Goal: Information Seeking & Learning: Check status

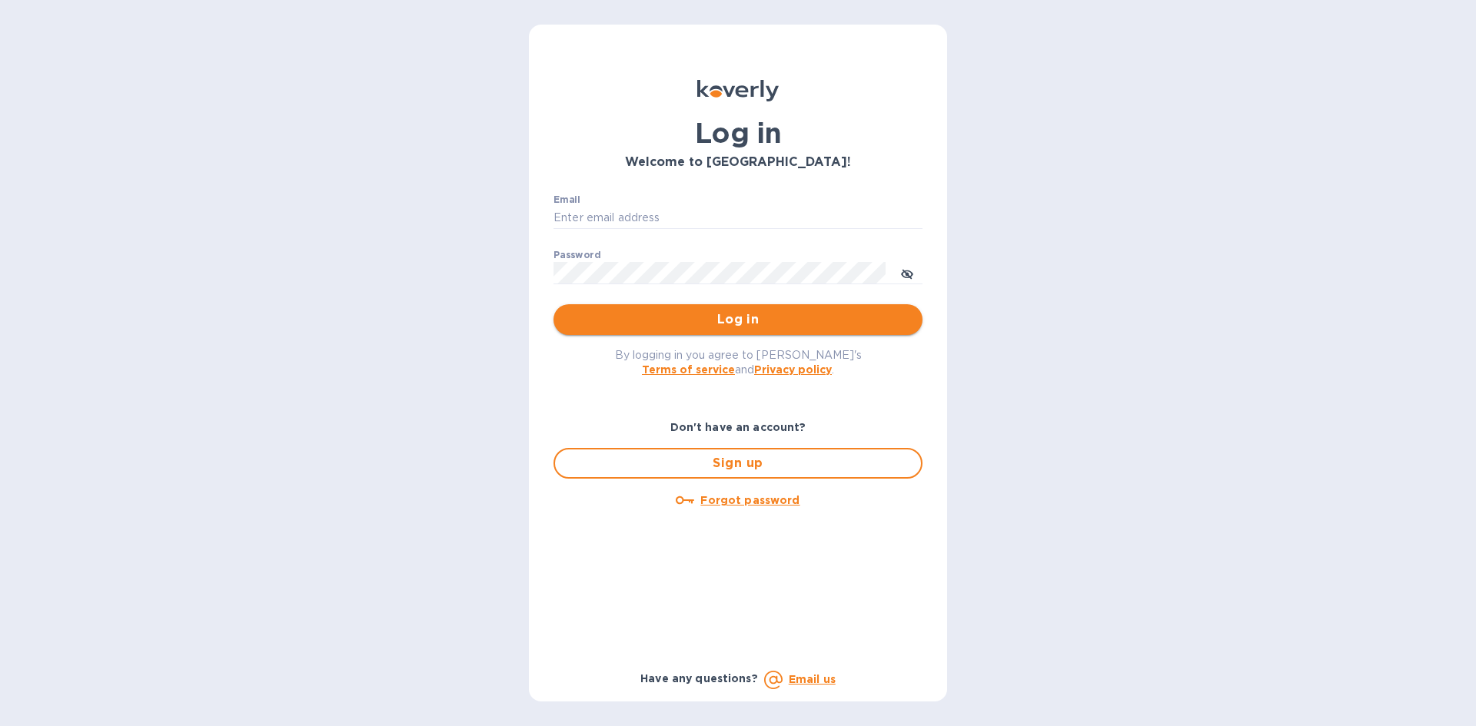
type input "[EMAIL_ADDRESS][DOMAIN_NAME]"
click at [663, 316] on span "Log in" at bounding box center [738, 319] width 344 height 18
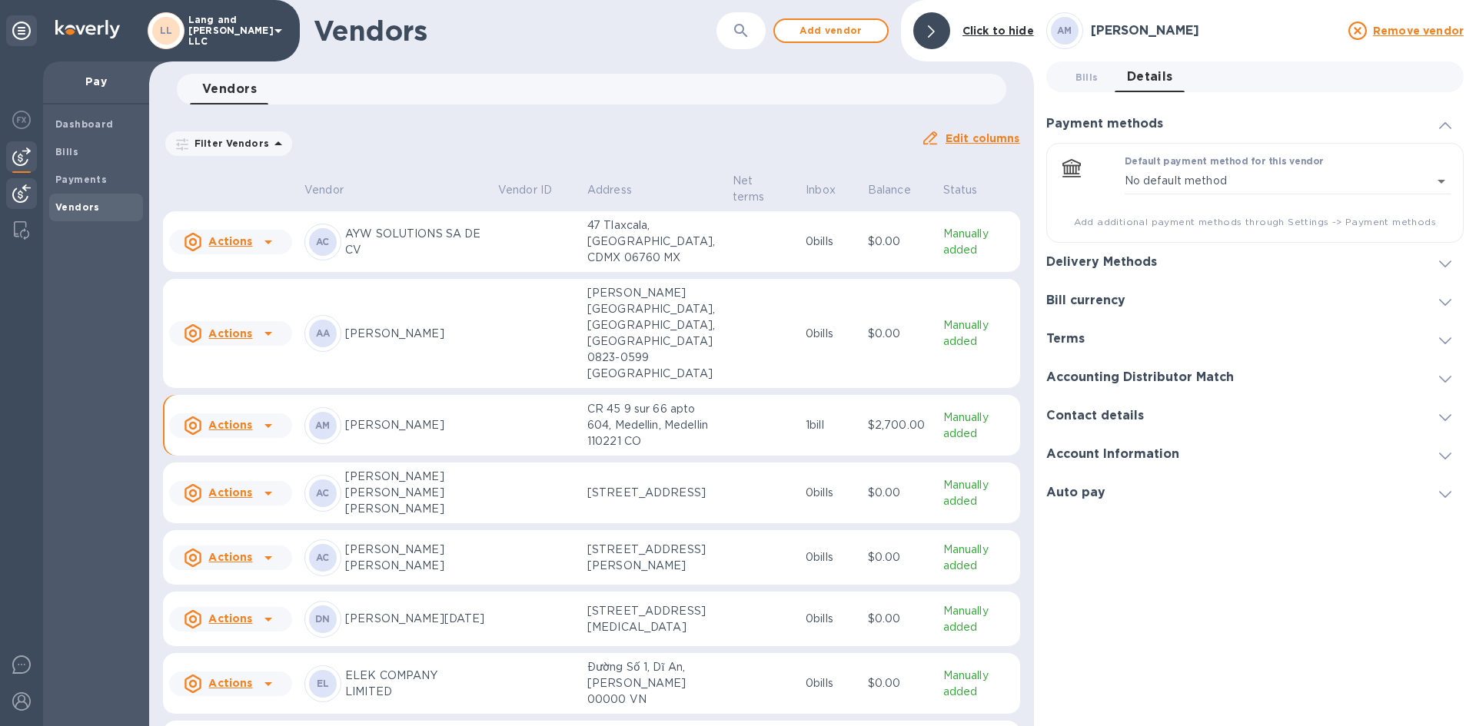
click at [28, 194] on img at bounding box center [21, 193] width 18 height 18
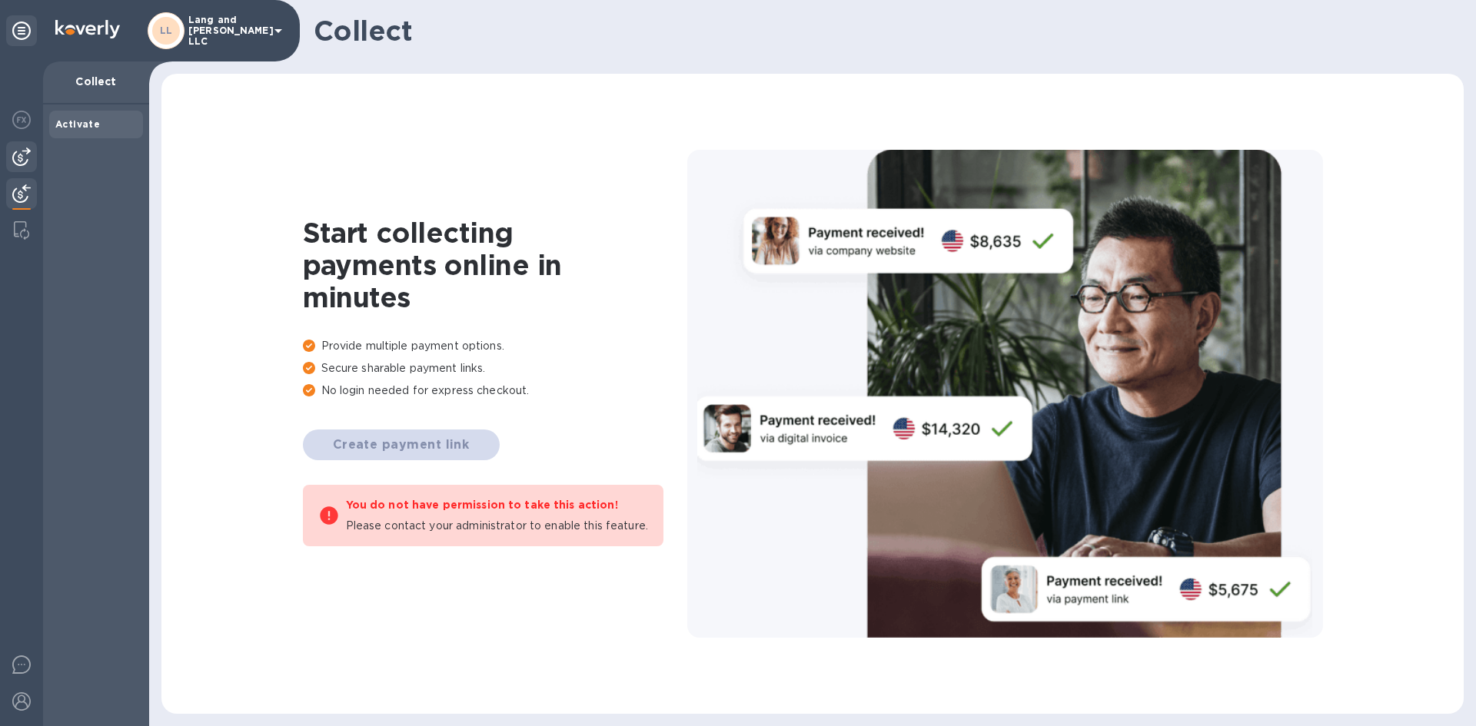
click at [13, 161] on img at bounding box center [21, 157] width 18 height 18
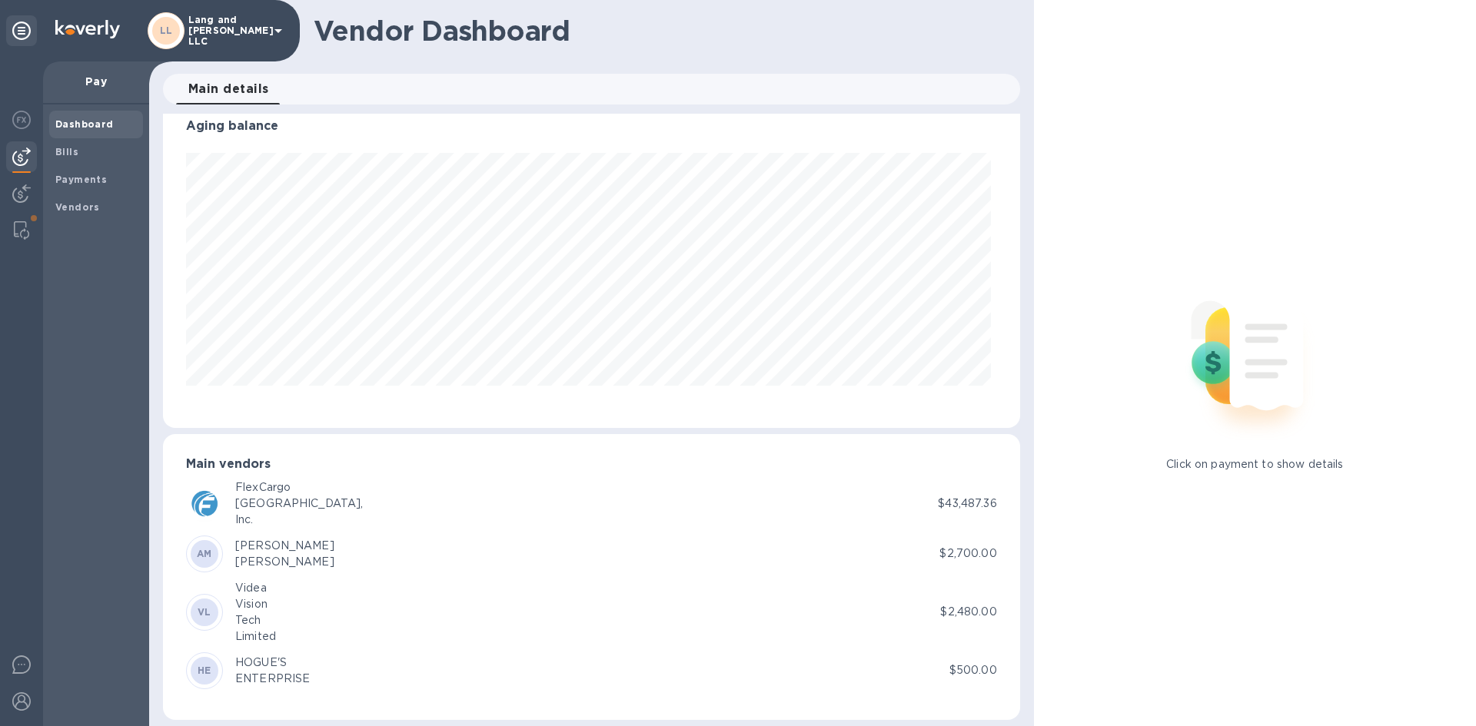
scroll to position [30, 0]
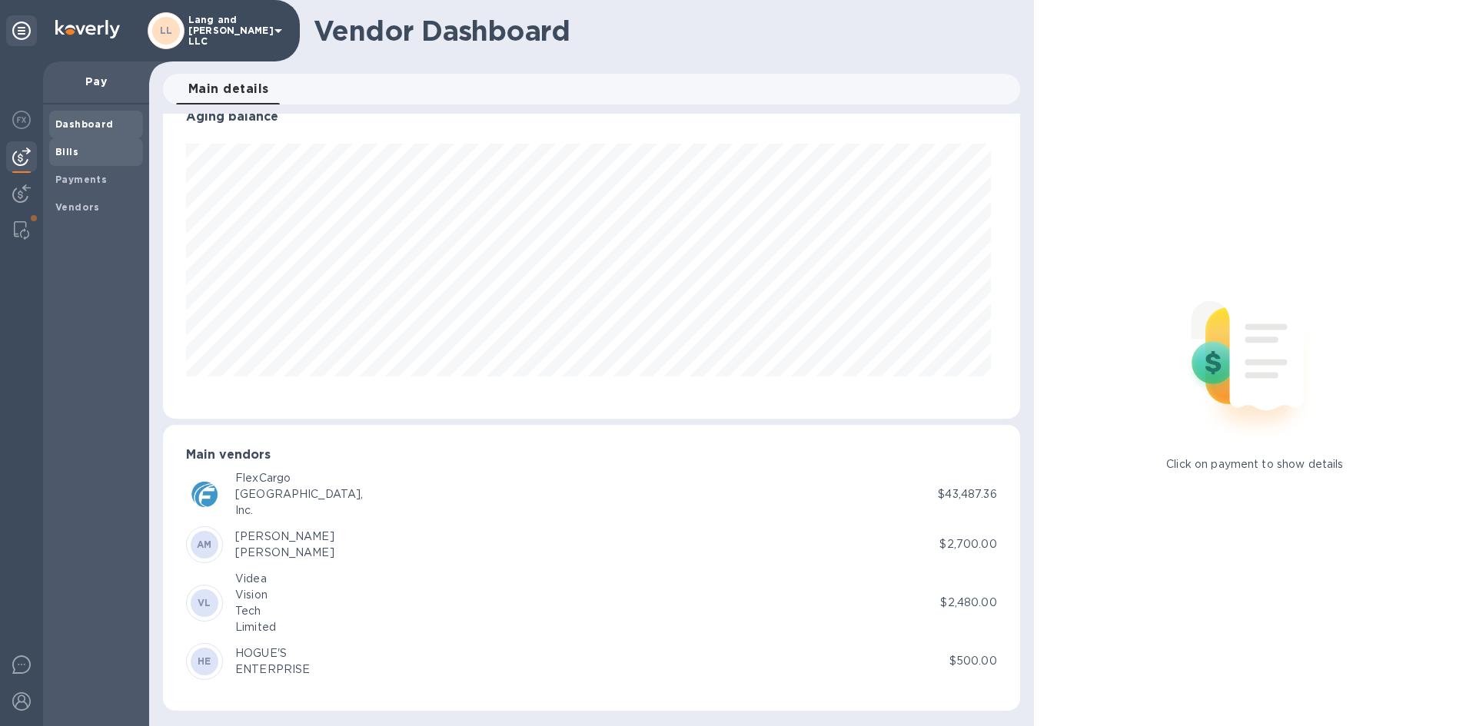
click at [79, 146] on span "Bills" at bounding box center [95, 151] width 81 height 15
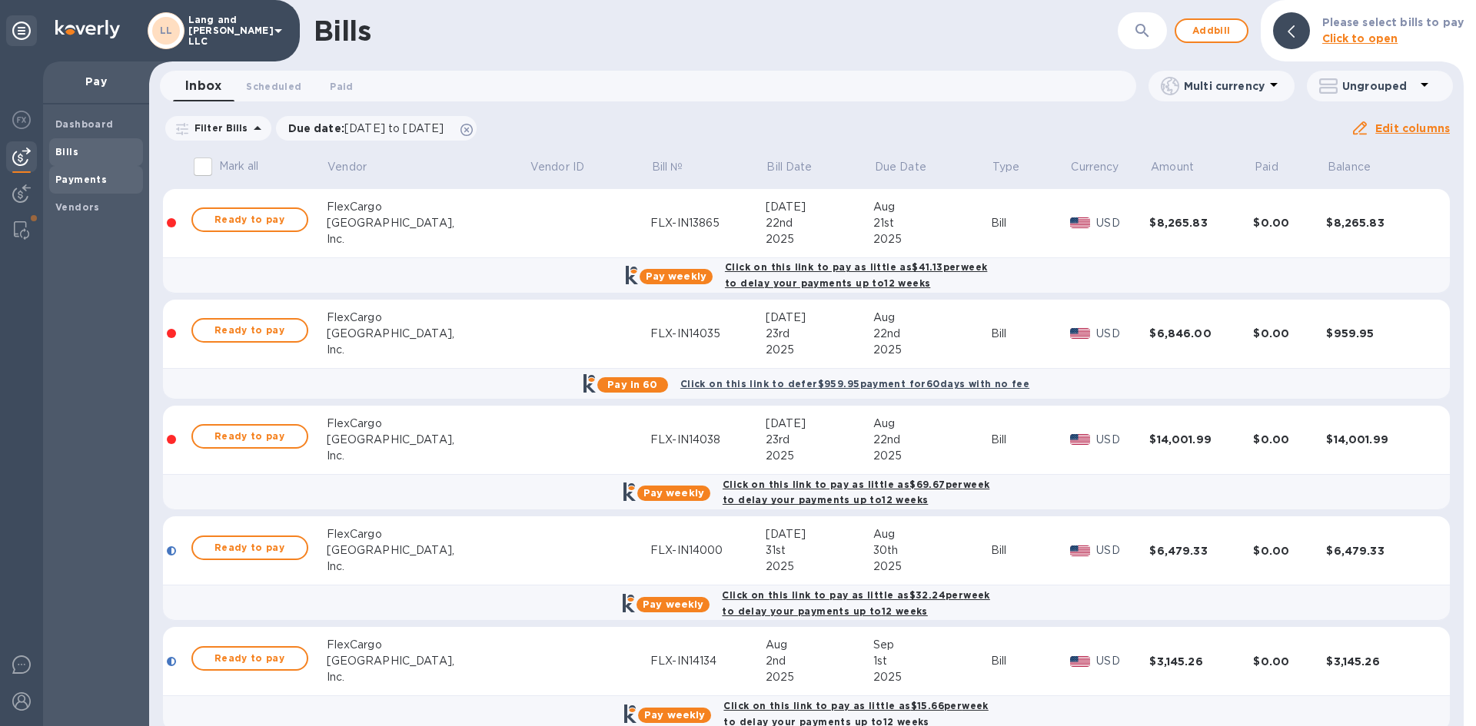
click at [85, 183] on b "Payments" at bounding box center [80, 180] width 51 height 12
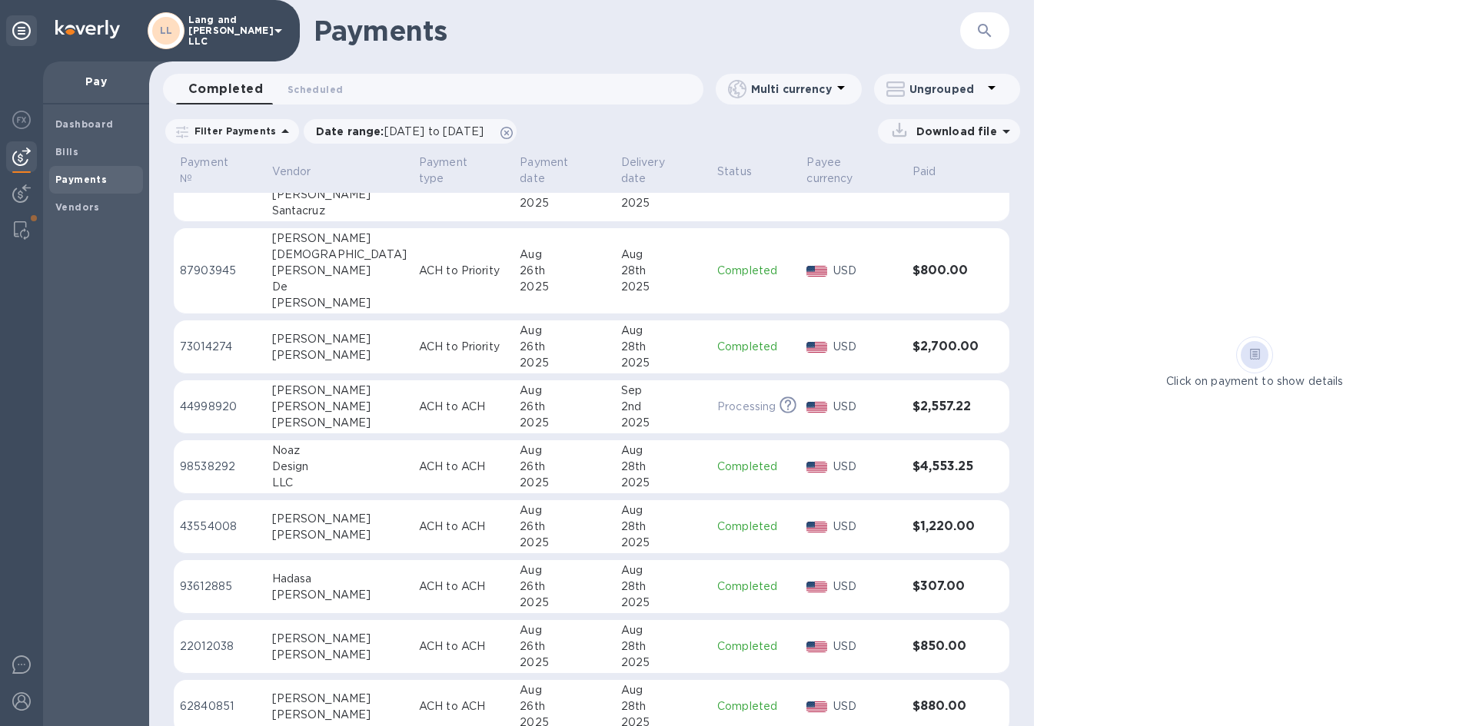
scroll to position [404, 0]
click at [660, 521] on div "28th" at bounding box center [663, 528] width 84 height 16
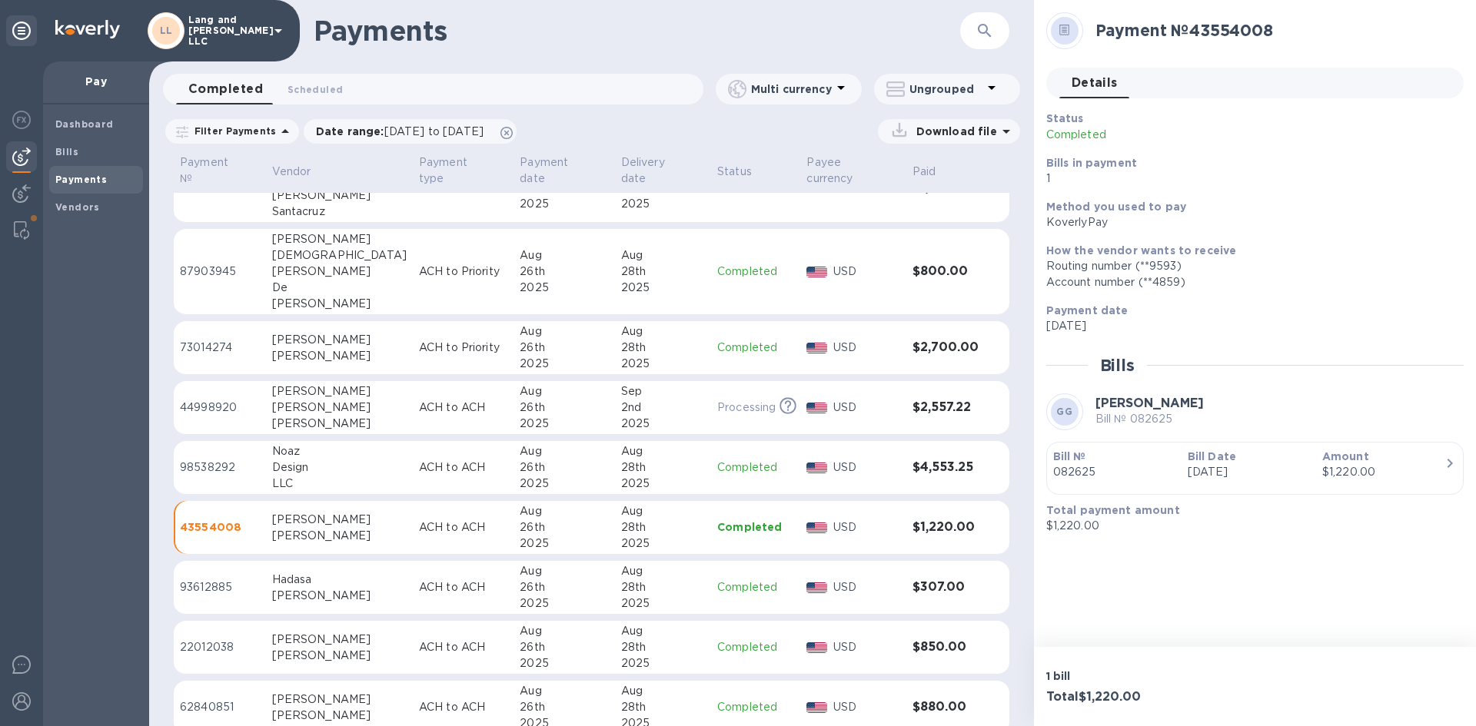
click at [1409, 470] on div "$1,220.00" at bounding box center [1383, 472] width 122 height 16
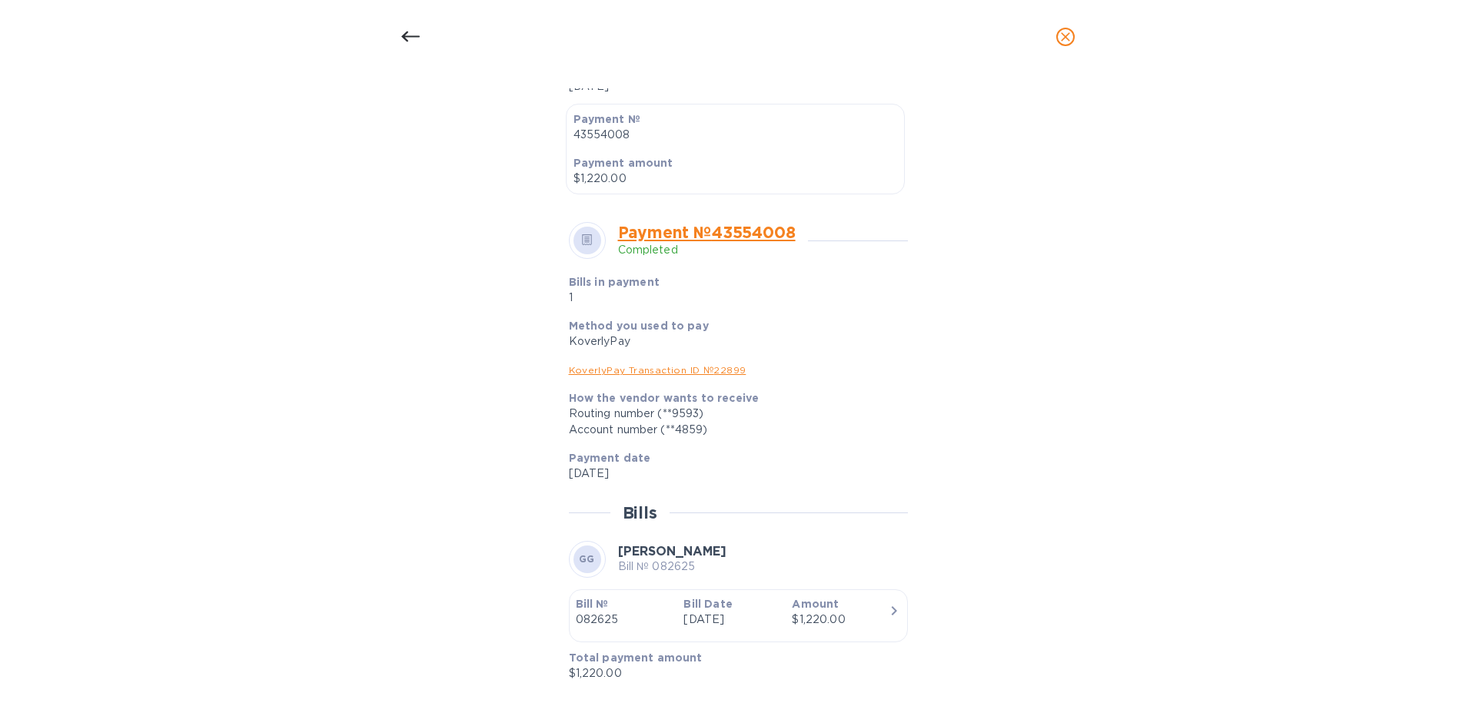
scroll to position [417, 0]
click at [684, 369] on link "KoverlyPay Transaction ID № 22899" at bounding box center [658, 367] width 178 height 12
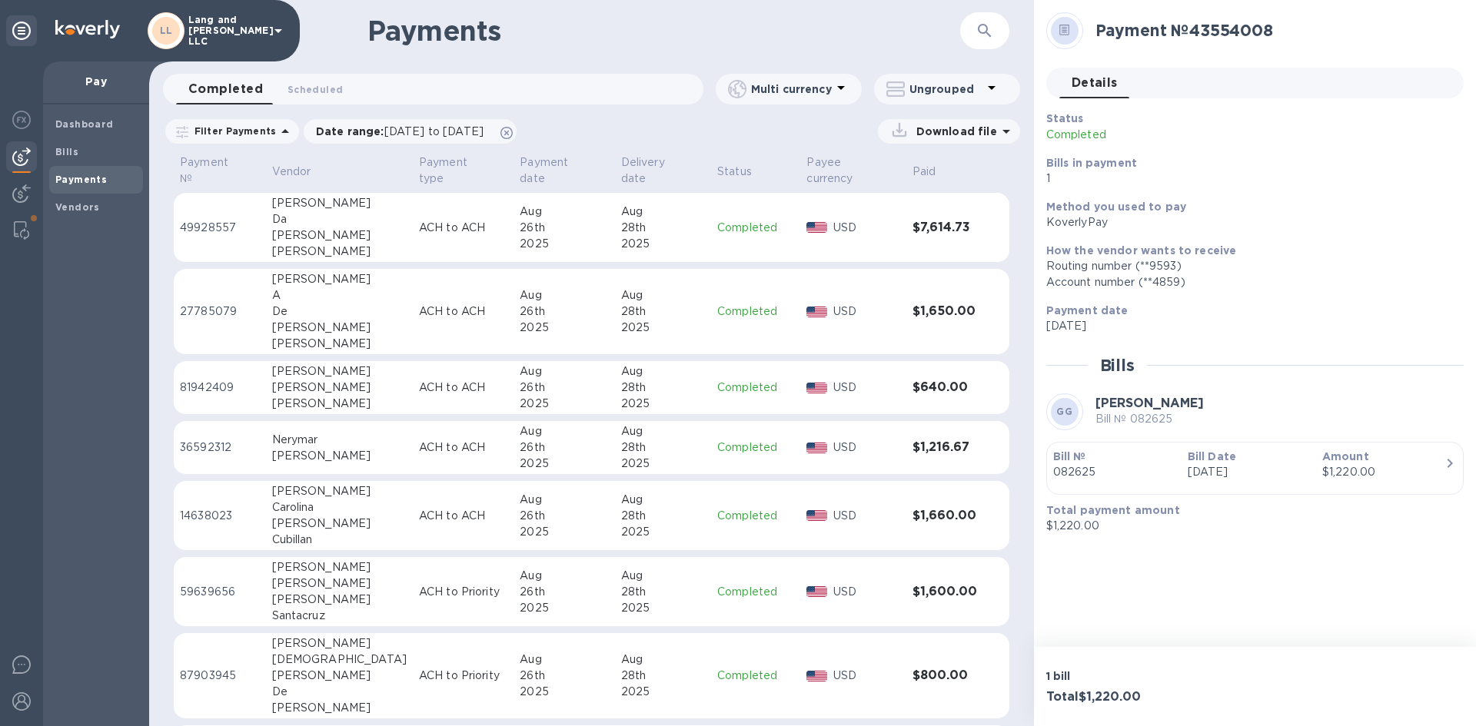
click at [1316, 444] on div "Amount $1,220.00" at bounding box center [1383, 465] width 134 height 44
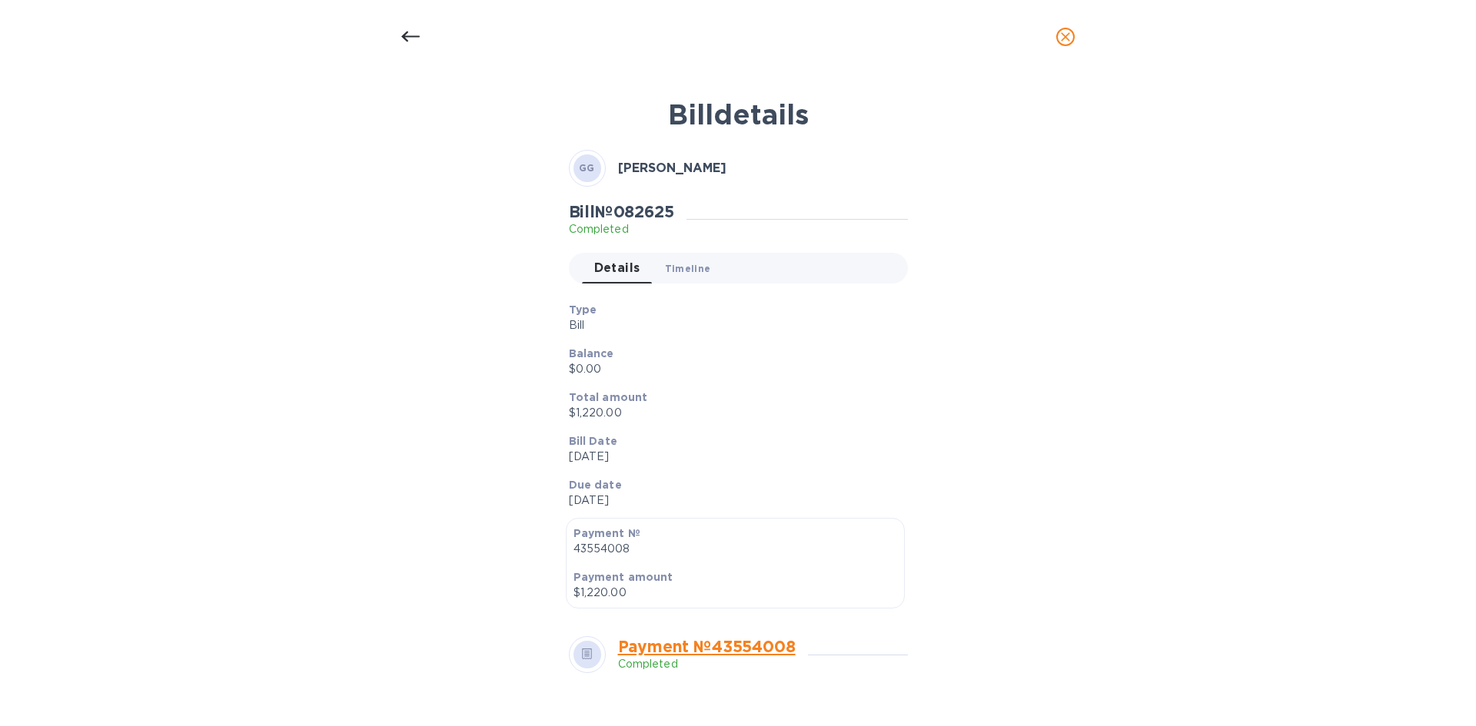
click at [689, 261] on span "Timeline 0" at bounding box center [688, 269] width 46 height 16
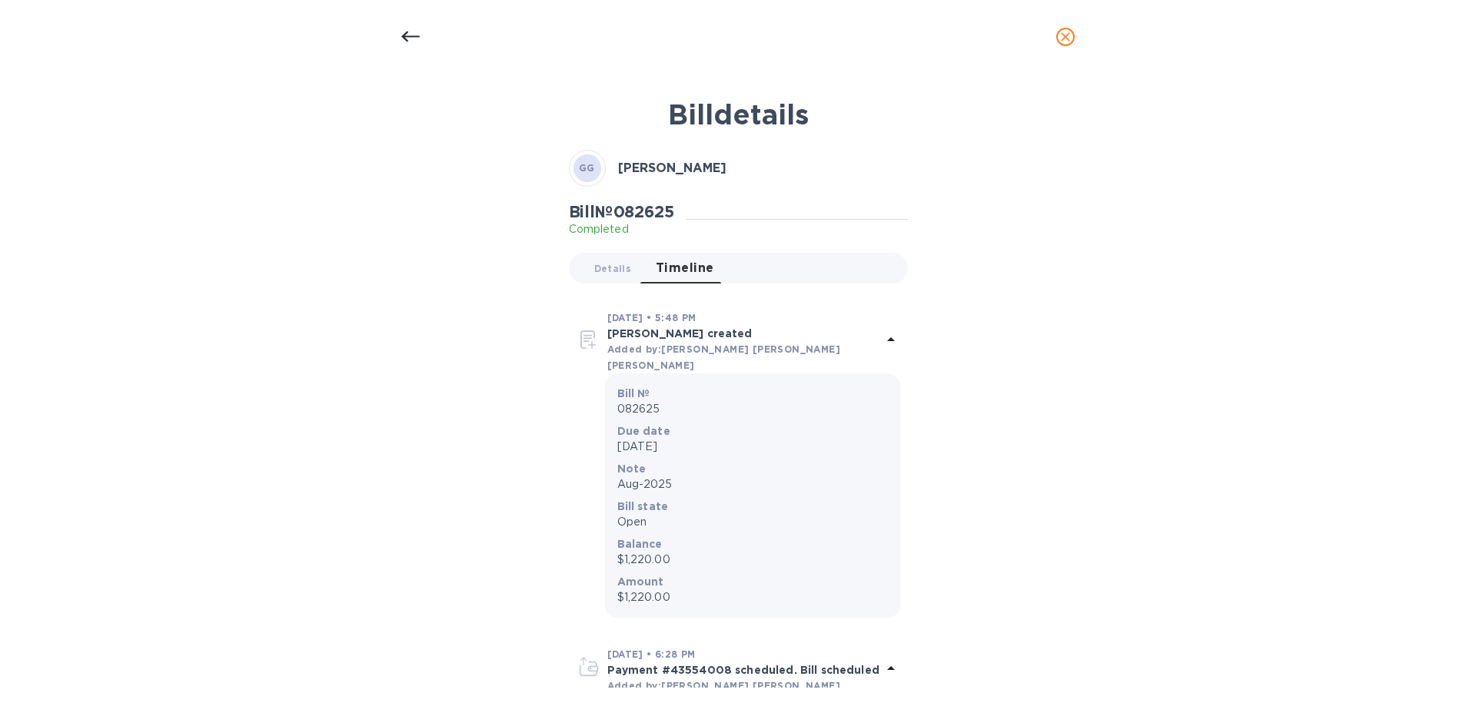
click at [413, 42] on icon at bounding box center [410, 37] width 18 height 18
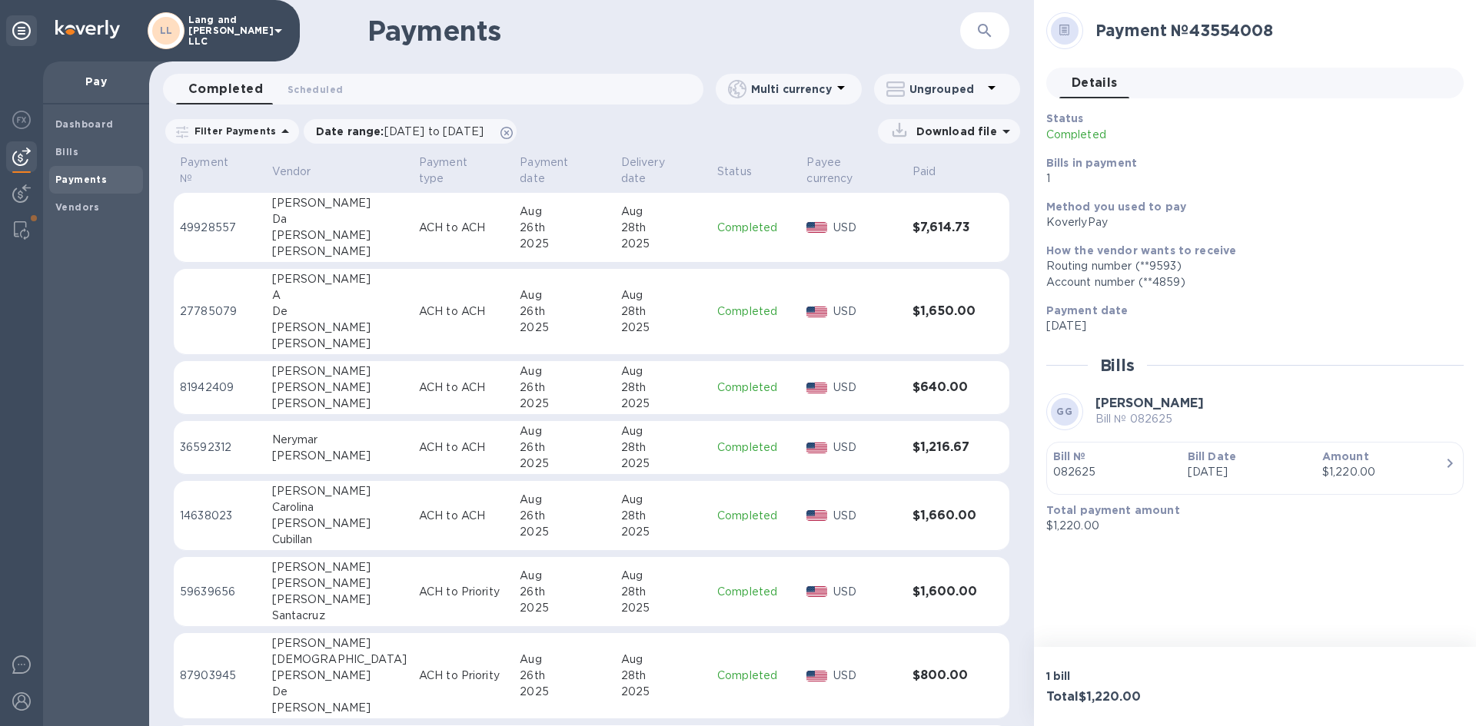
drag, startPoint x: 58, startPoint y: 208, endPoint x: 154, endPoint y: 215, distance: 96.3
click at [59, 208] on b "Vendors" at bounding box center [77, 207] width 45 height 12
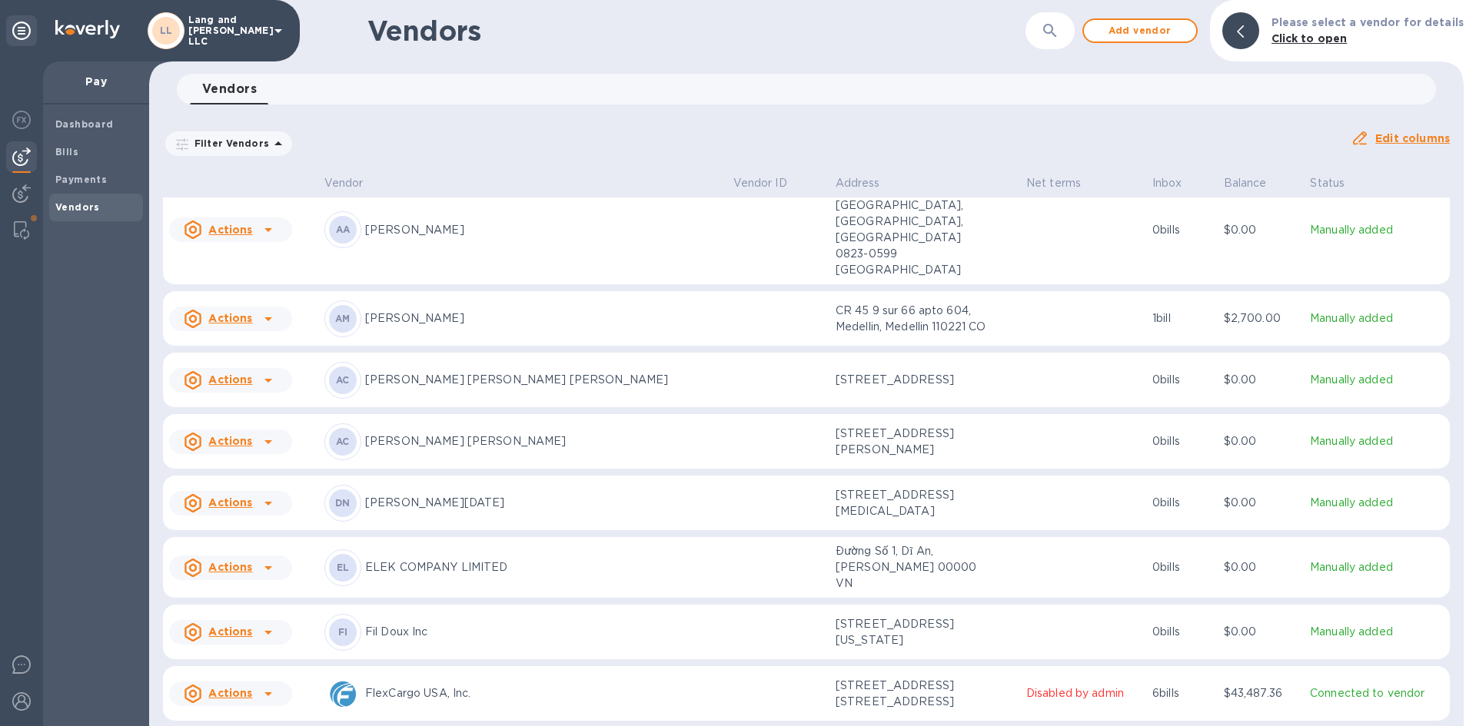
scroll to position [231, 0]
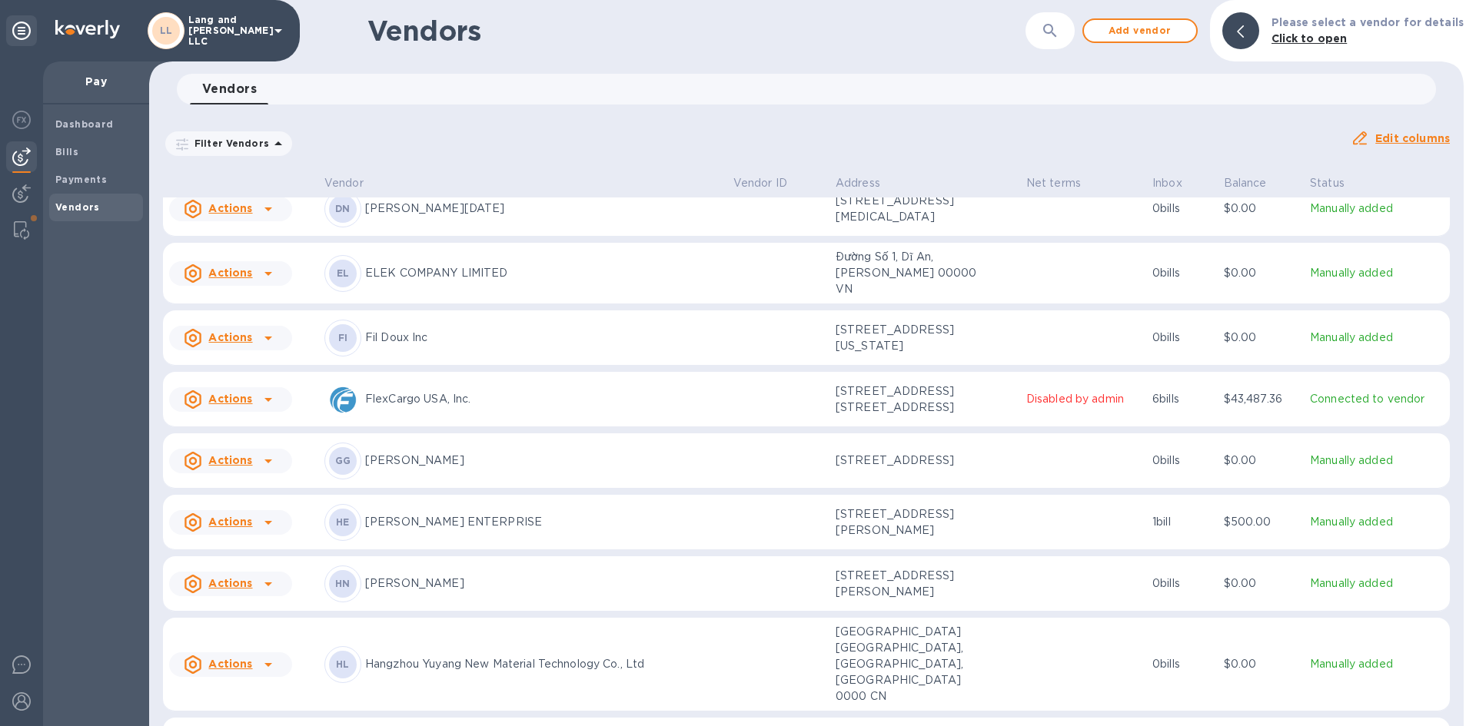
click at [610, 443] on div "GG [PERSON_NAME]" at bounding box center [522, 461] width 397 height 37
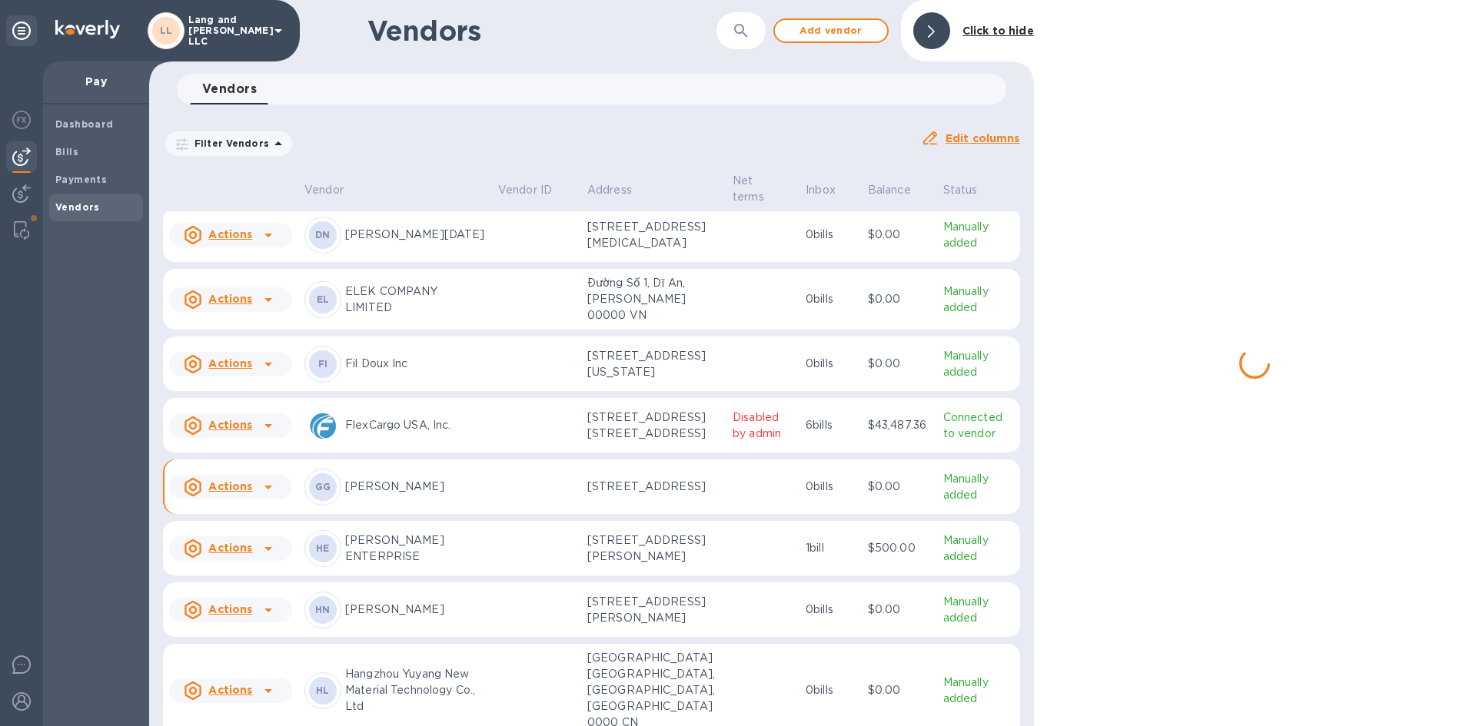
scroll to position [487, 0]
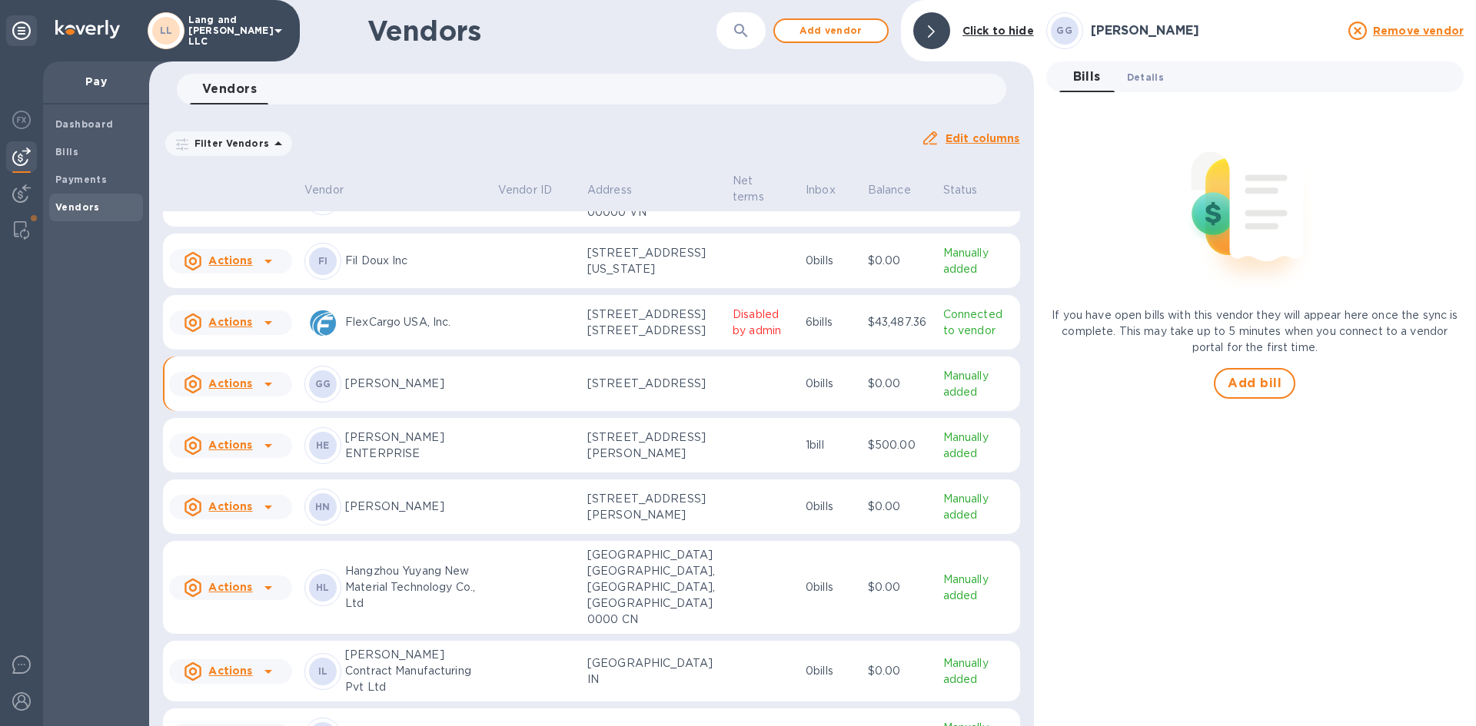
click at [1139, 70] on span "Details 0" at bounding box center [1145, 77] width 37 height 16
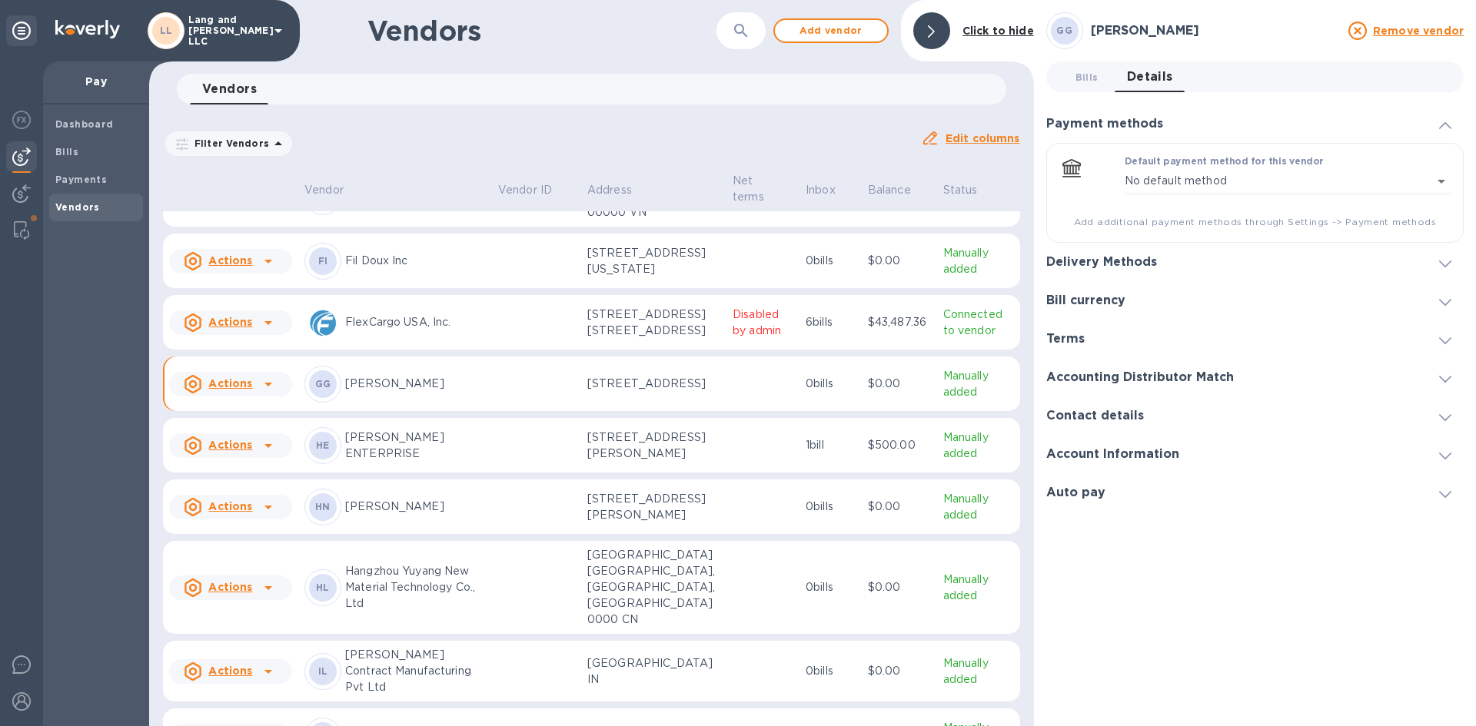
click at [1192, 266] on div "Delivery Methods" at bounding box center [1254, 262] width 417 height 38
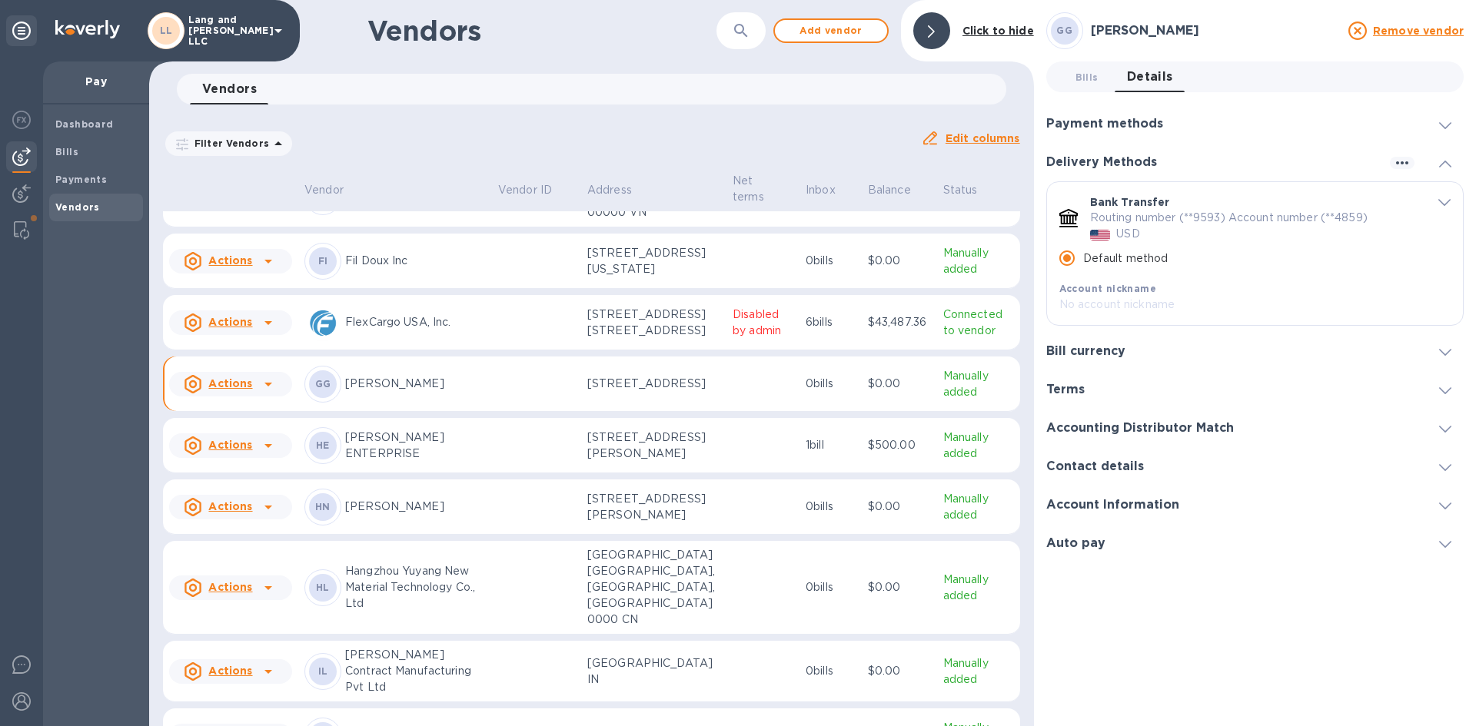
click at [1202, 220] on p "Routing number (**9593) Account number (**4859)" at bounding box center [1228, 218] width 277 height 16
click at [1091, 361] on div "Bill currency" at bounding box center [1254, 351] width 417 height 38
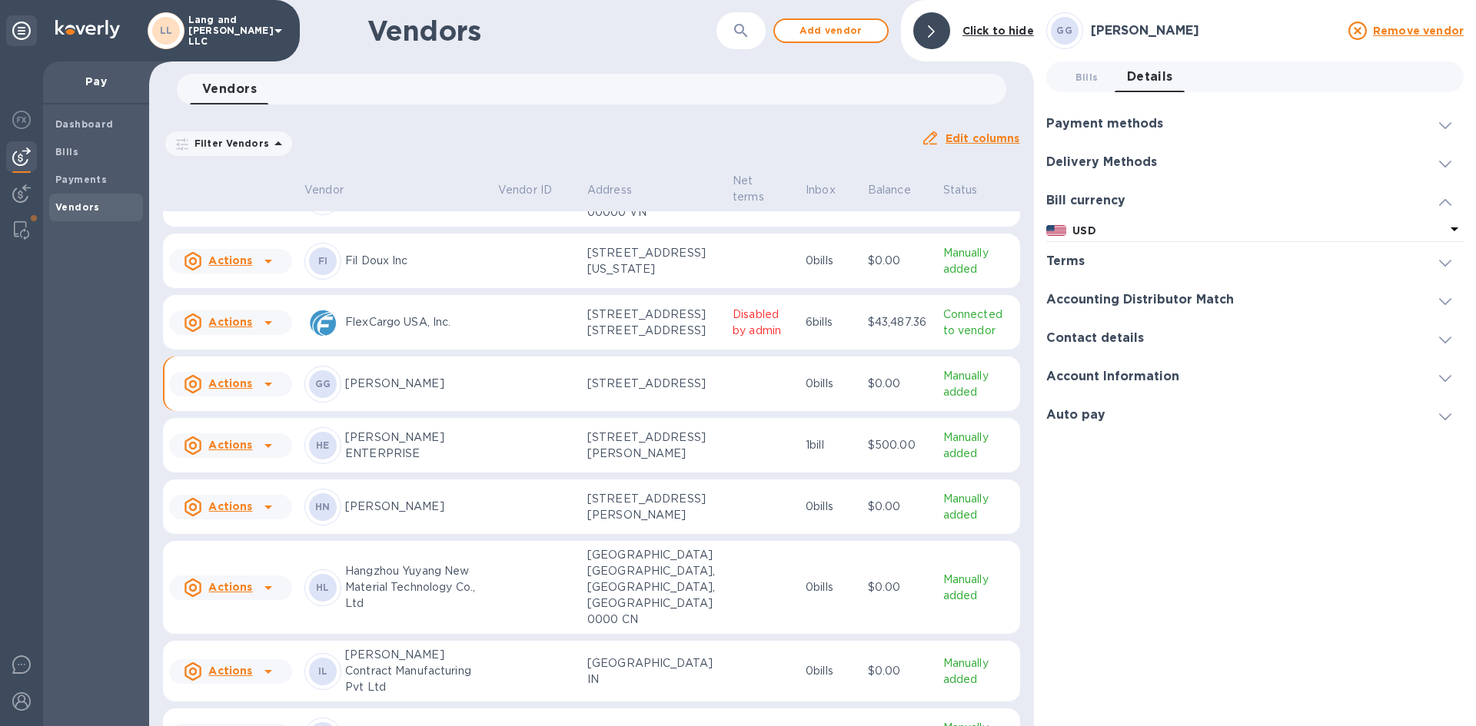
click at [1091, 267] on div "Terms" at bounding box center [1071, 261] width 51 height 15
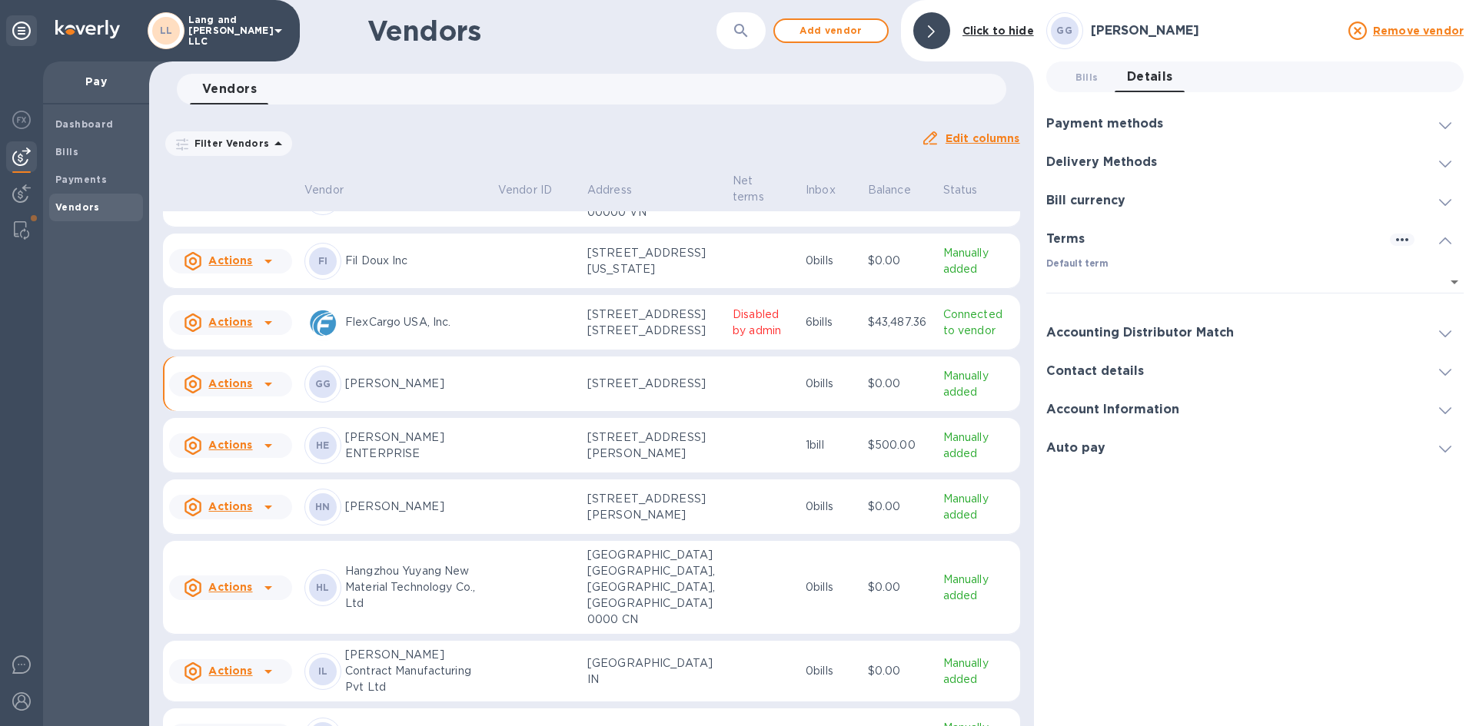
click at [1087, 328] on h3 "Accounting Distributor Match" at bounding box center [1140, 333] width 188 height 15
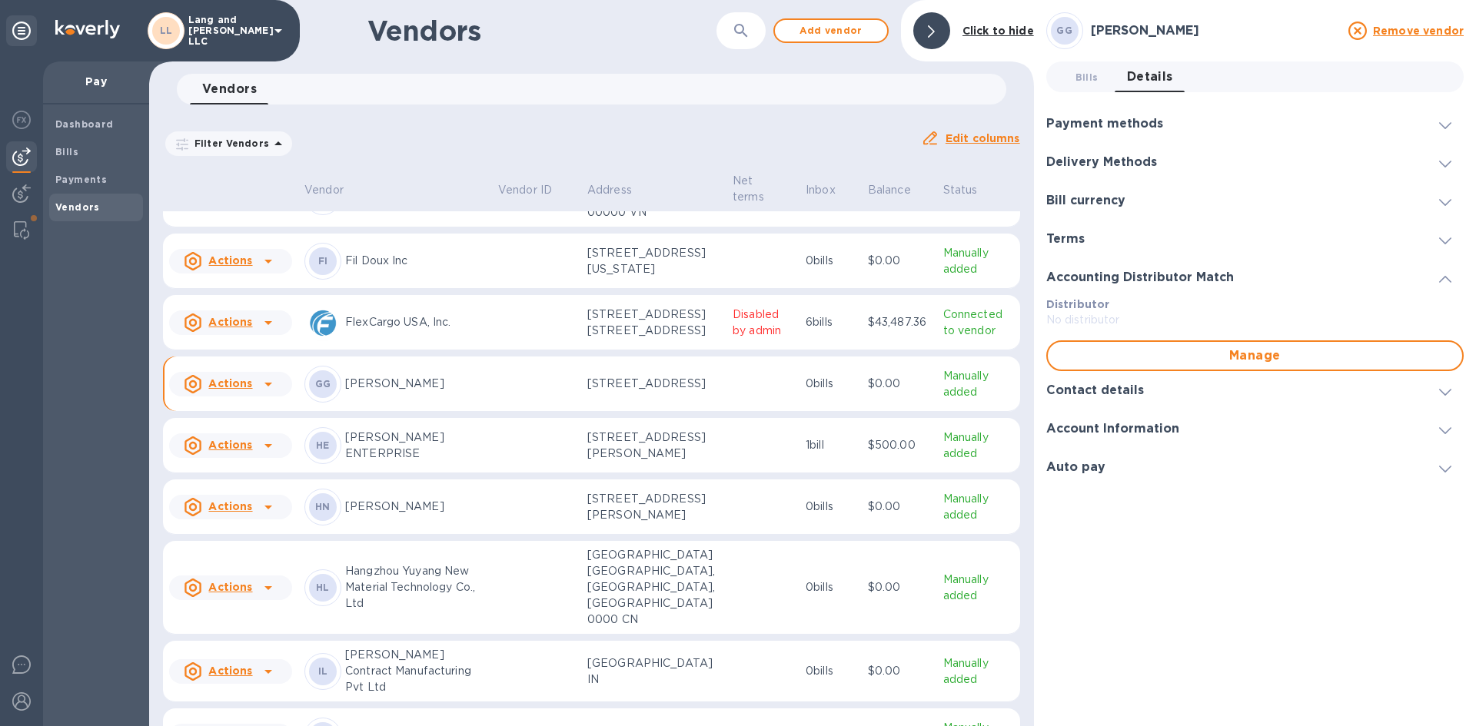
click at [1124, 394] on h3 "Contact details" at bounding box center [1095, 390] width 98 height 15
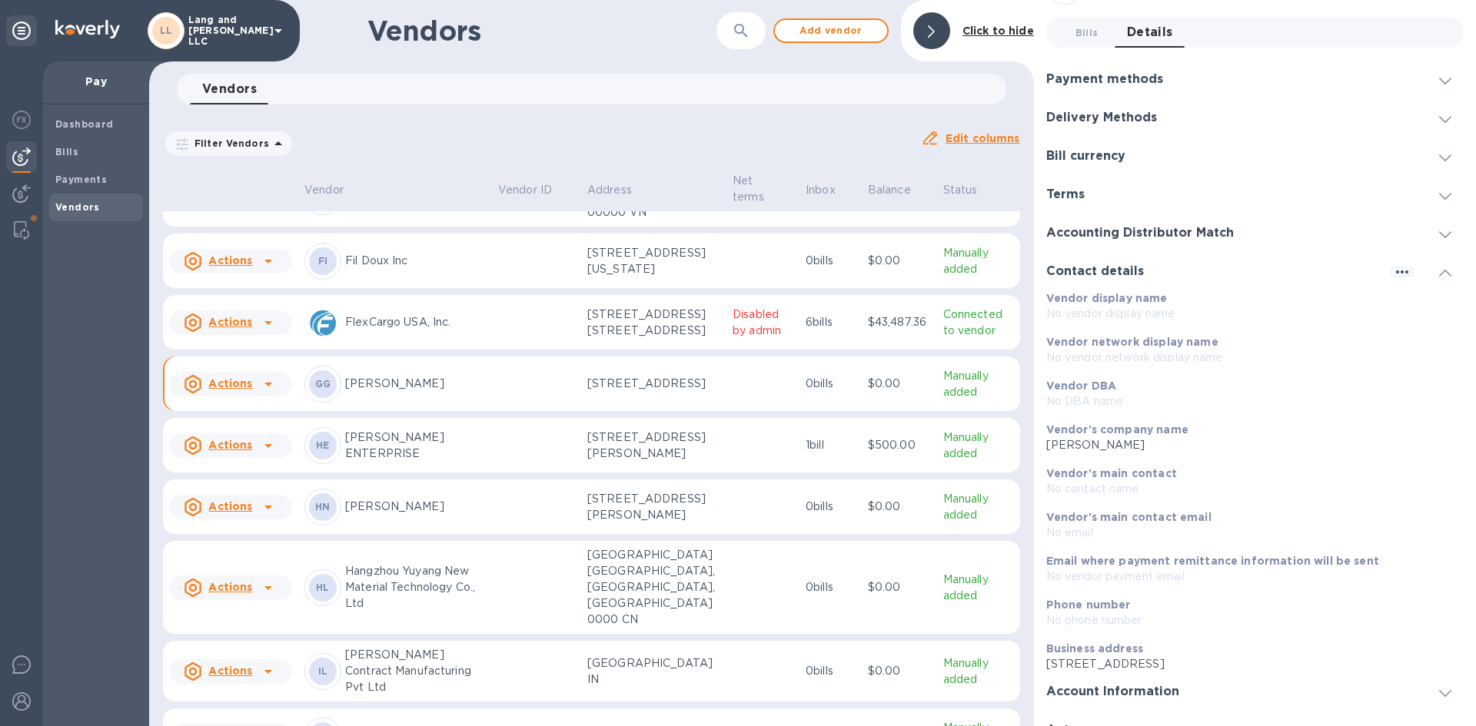
scroll to position [68, 0]
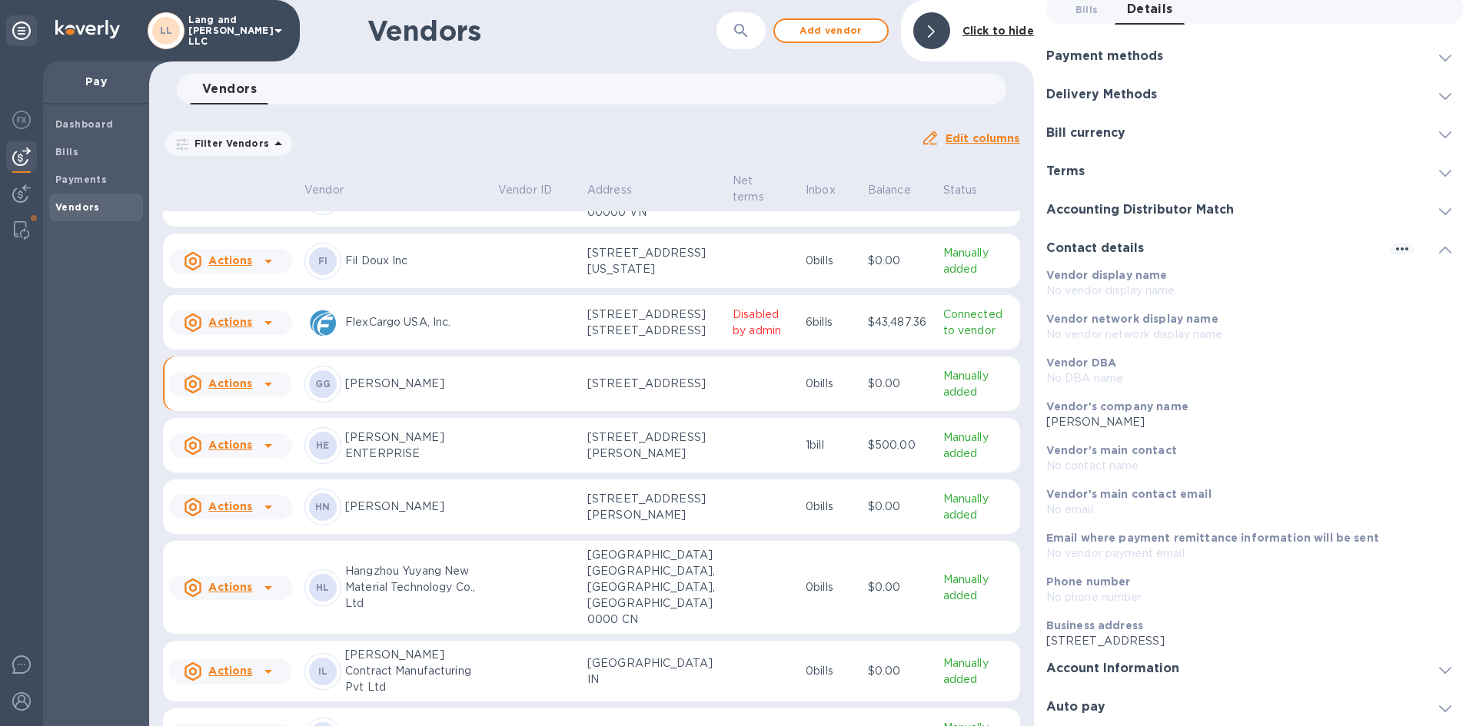
click at [1196, 669] on div at bounding box center [1302, 669] width 223 height 1
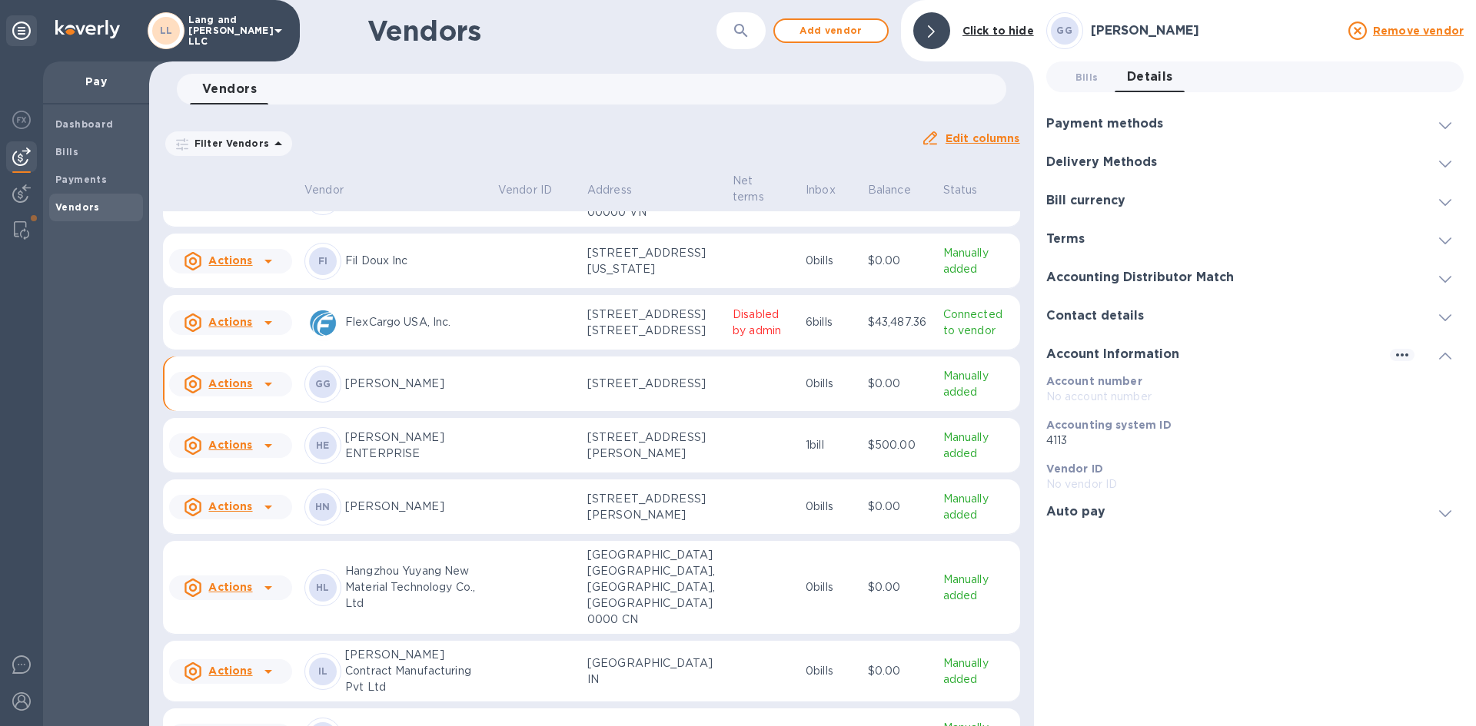
click at [1074, 520] on div "Auto pay" at bounding box center [1254, 512] width 417 height 38
click at [931, 38] on div at bounding box center [931, 30] width 37 height 37
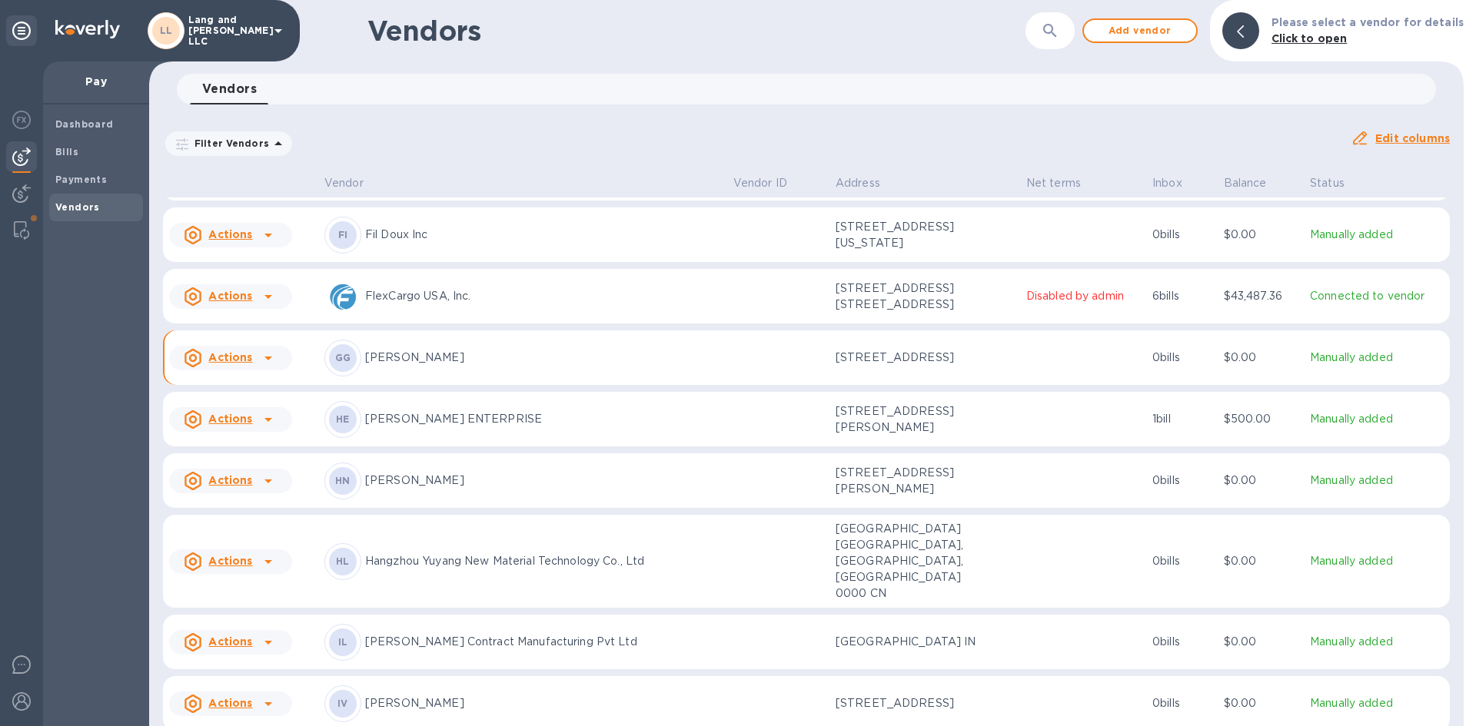
scroll to position [384, 0]
